Goal: Information Seeking & Learning: Learn about a topic

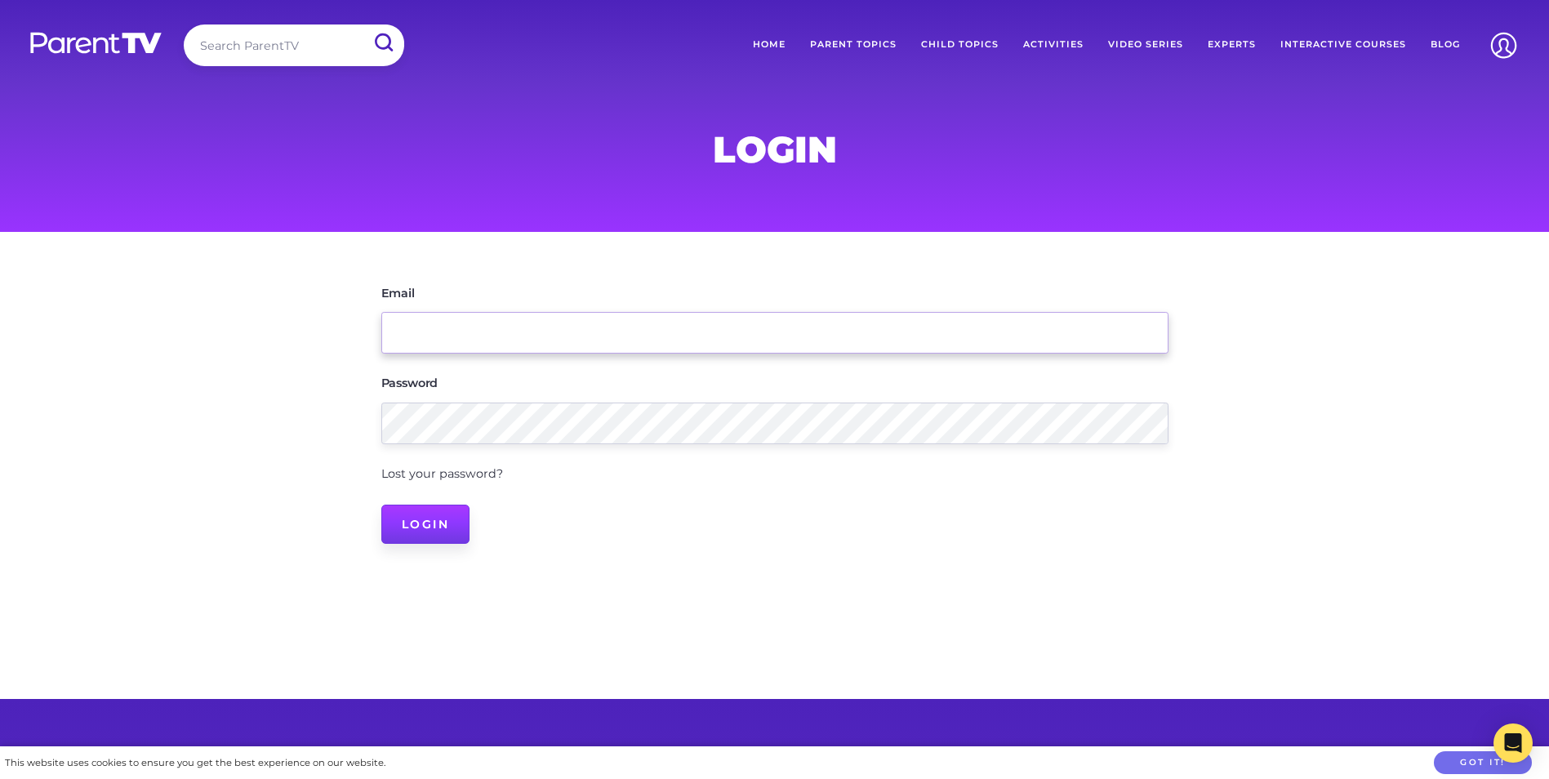
type input "[EMAIL_ADDRESS][DOMAIN_NAME]"
click at [447, 517] on input "Login" at bounding box center [425, 524] width 89 height 39
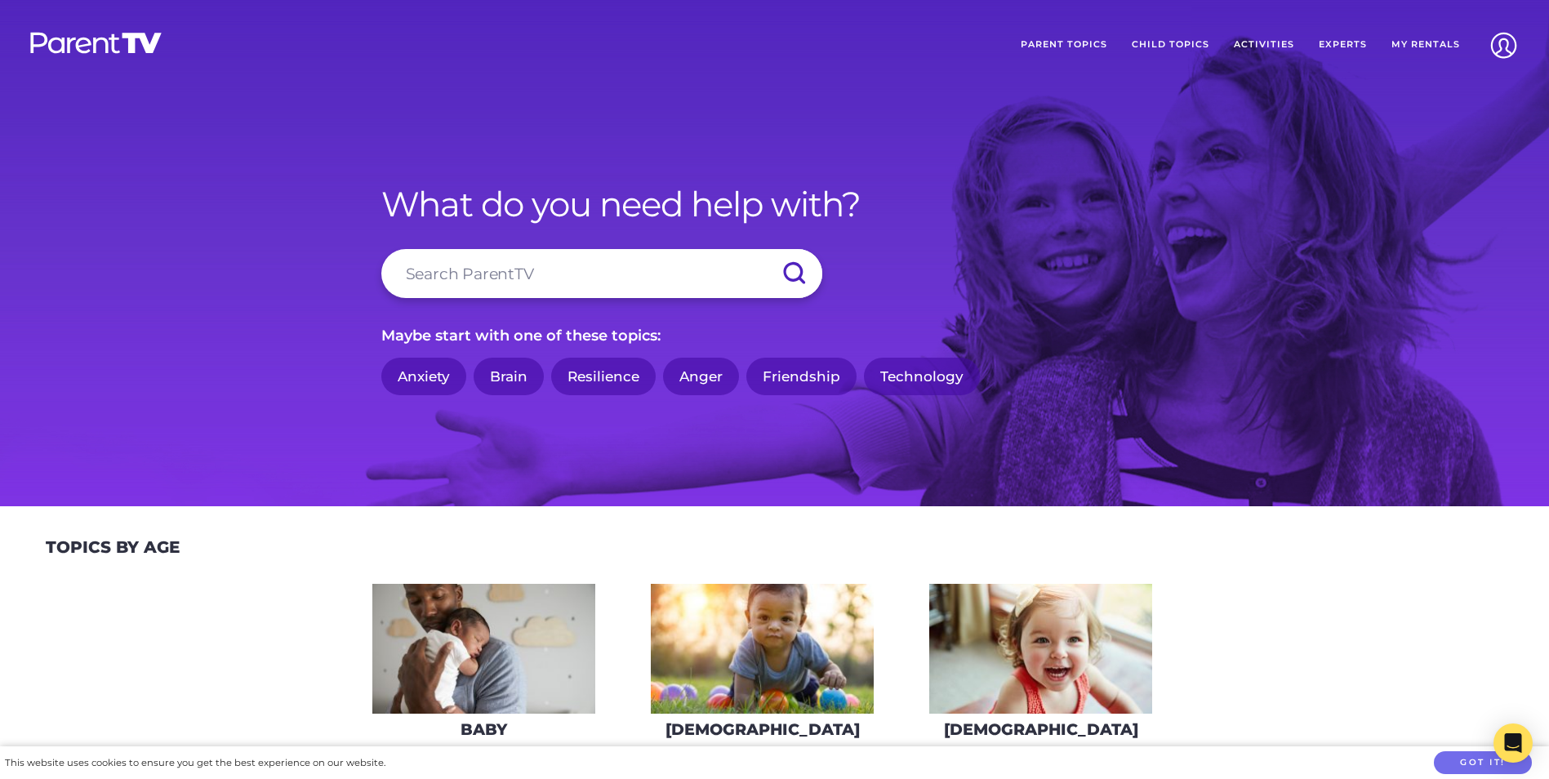
click at [460, 267] on input "search" at bounding box center [601, 273] width 441 height 49
type input "solo parenting"
click at [765, 249] on input "submit" at bounding box center [793, 273] width 57 height 49
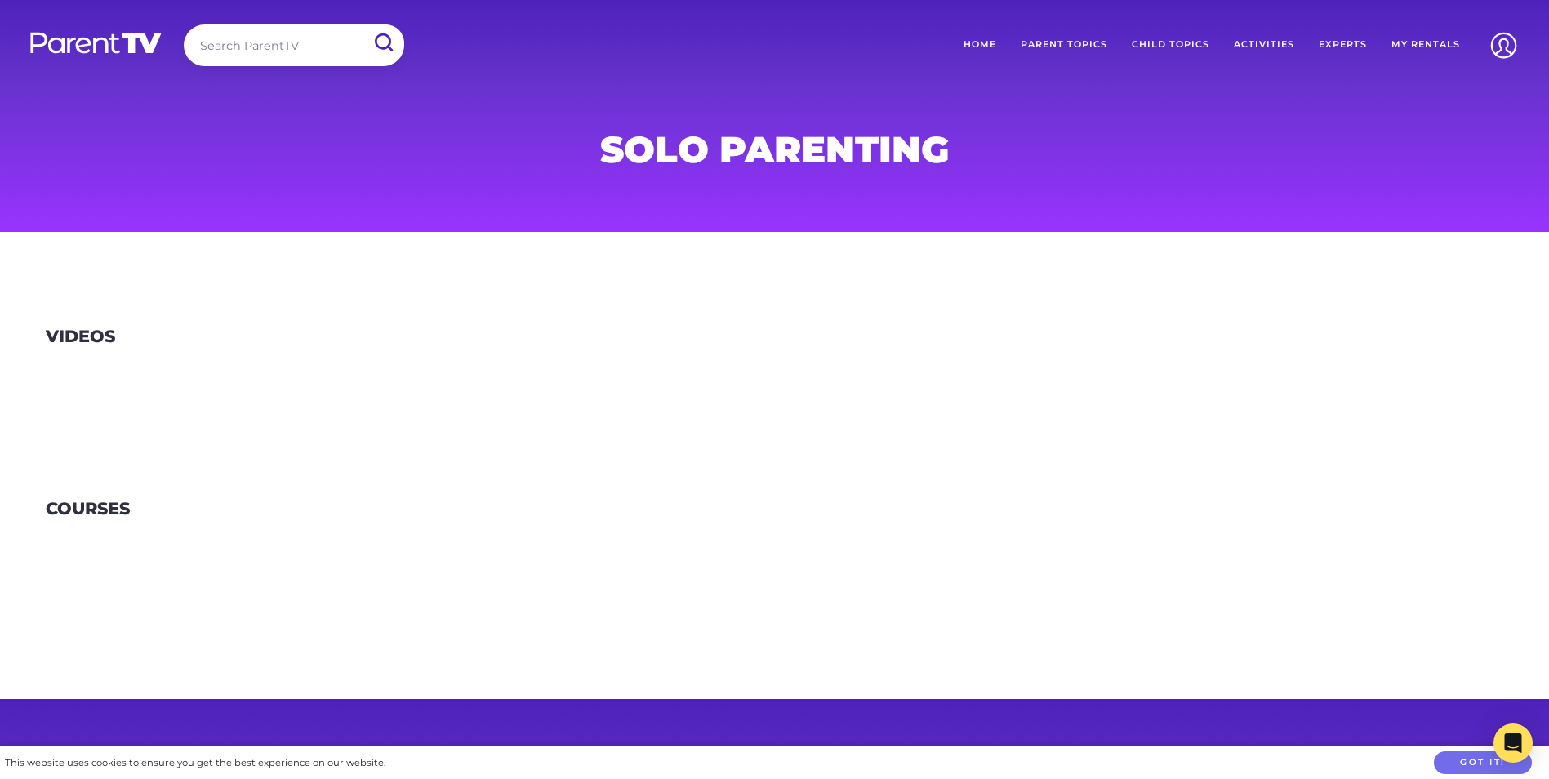
click at [253, 38] on input "search" at bounding box center [294, 45] width 220 height 42
type input "parenting solo"
click at [362, 24] on input "submit" at bounding box center [383, 42] width 42 height 37
